Goal: Find specific page/section: Find specific page/section

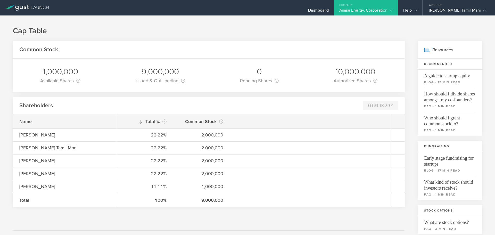
click at [398, 7] on div "Company" at bounding box center [366, 4] width 64 height 8
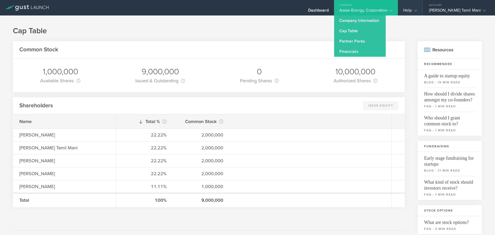
click at [417, 12] on gust-icon at bounding box center [414, 10] width 5 height 5
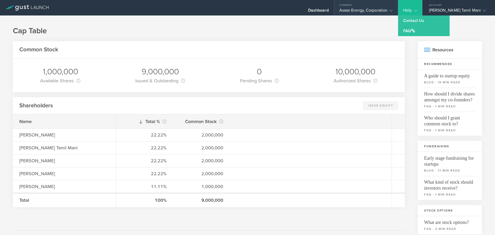
click at [372, 10] on div "Asase Energy, Corporation" at bounding box center [366, 12] width 54 height 8
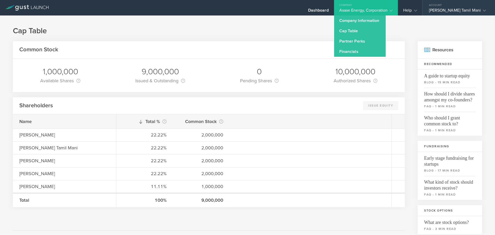
click at [452, 10] on div "[PERSON_NAME] Tamil Mani" at bounding box center [457, 12] width 57 height 8
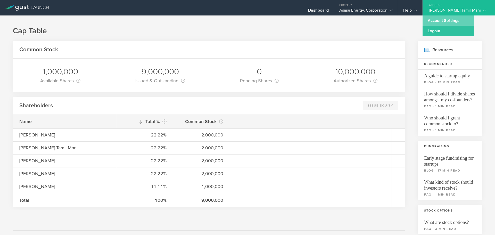
click at [446, 23] on link "Account Settings" at bounding box center [449, 20] width 52 height 10
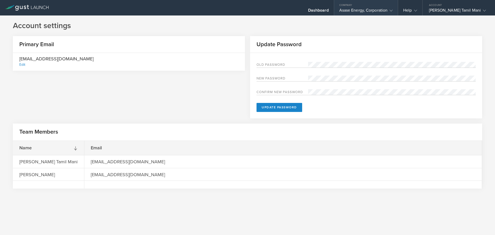
click at [390, 11] on div "Asase Energy, Corporation" at bounding box center [366, 12] width 54 height 8
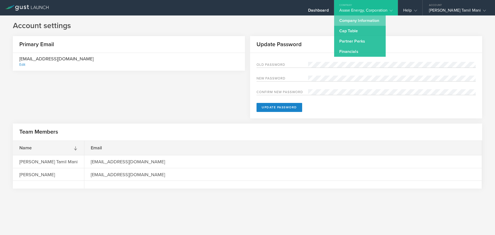
click at [363, 20] on link "Company Information" at bounding box center [360, 20] width 52 height 10
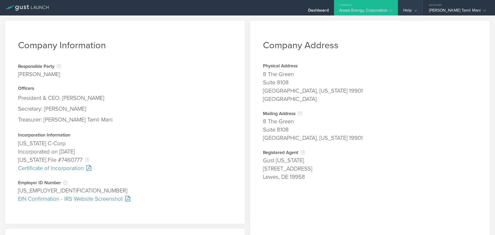
click at [422, 12] on div "Help" at bounding box center [410, 7] width 24 height 15
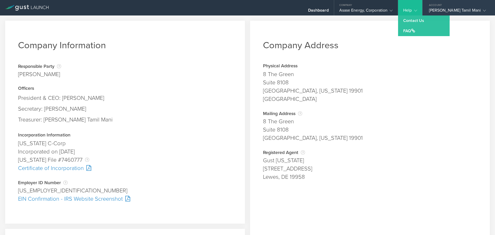
click at [461, 9] on div "[PERSON_NAME] Tamil Mani" at bounding box center [457, 12] width 57 height 8
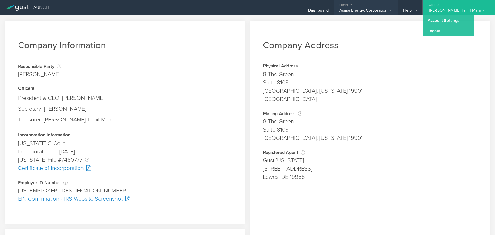
click at [384, 14] on div "Asase Energy, Corporation" at bounding box center [366, 12] width 54 height 8
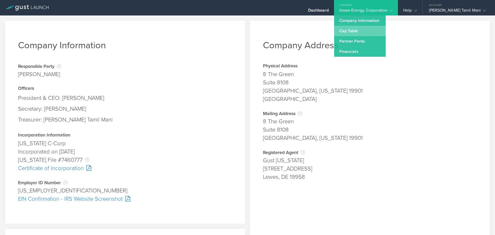
click at [361, 28] on link "Cap Table" at bounding box center [360, 31] width 52 height 10
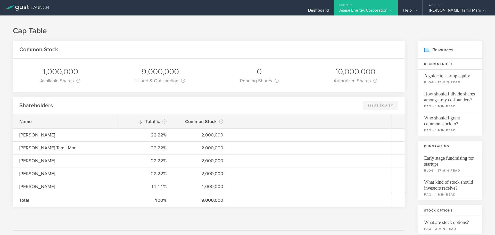
click at [392, 11] on div "Asase Energy, Corporation" at bounding box center [366, 12] width 54 height 8
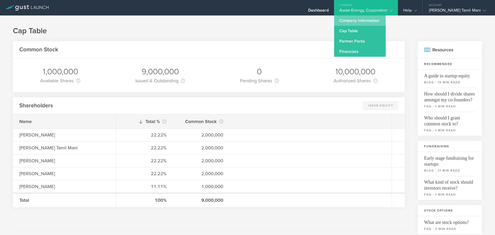
click at [367, 19] on link "Company Information" at bounding box center [360, 20] width 52 height 10
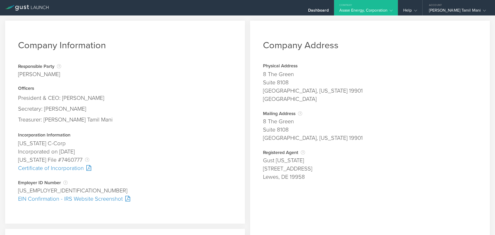
click at [393, 10] on polyline at bounding box center [391, 11] width 3 height 2
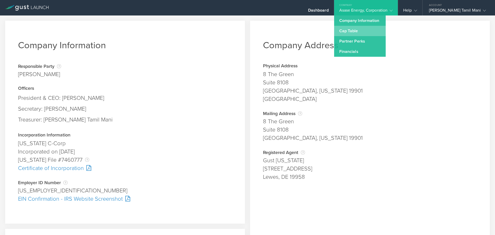
click at [367, 30] on link "Cap Table" at bounding box center [360, 31] width 52 height 10
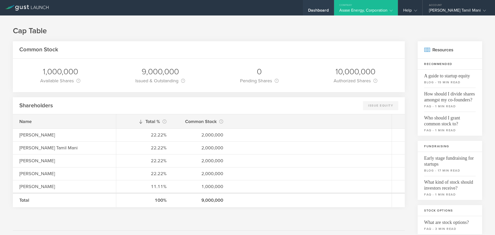
click at [329, 8] on div "Dashboard" at bounding box center [318, 12] width 21 height 8
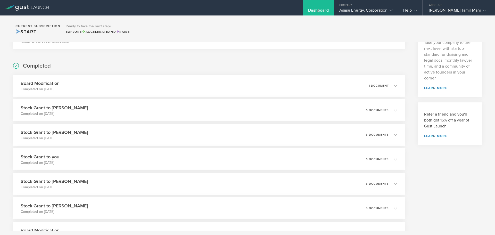
scroll to position [79, 0]
click at [387, 89] on div "1 document" at bounding box center [386, 85] width 29 height 9
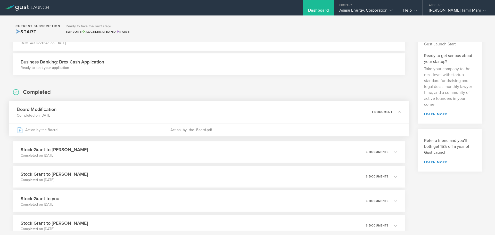
scroll to position [0, 0]
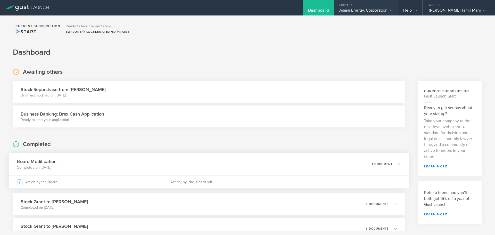
click at [393, 11] on div "Asase Energy, Corporation" at bounding box center [366, 12] width 54 height 8
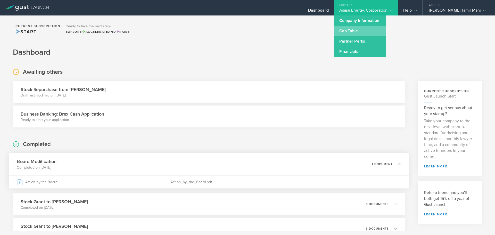
click at [363, 31] on link "Cap Table" at bounding box center [360, 31] width 52 height 10
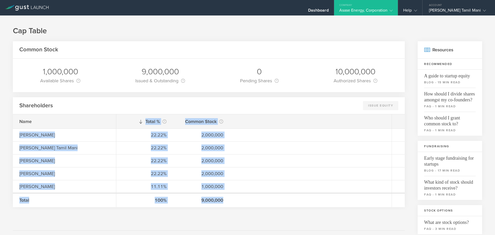
drag, startPoint x: 18, startPoint y: 132, endPoint x: 229, endPoint y: 204, distance: 222.6
click at [229, 204] on div "Name [PERSON_NAME] [PERSON_NAME] Tamil Mani [PERSON_NAME] [PERSON_NAME] Total T…" at bounding box center [209, 160] width 392 height 93
copy div "[PERSON_NAME] [PERSON_NAME] Tamil Mani [PERSON_NAME] [PERSON_NAME] Total Total …"
